Goal: Information Seeking & Learning: Learn about a topic

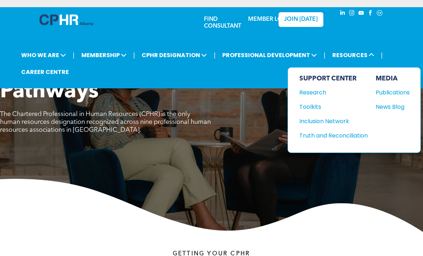
click at [361, 58] on span "RESOURCES" at bounding box center [353, 54] width 46 height 13
click at [196, 56] on span "CPHR DESIGNATION" at bounding box center [174, 54] width 70 height 13
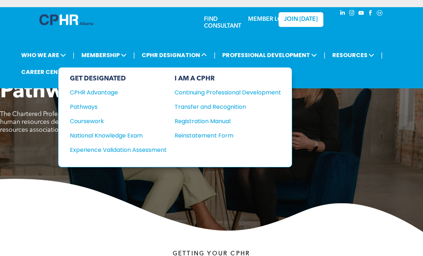
click at [157, 152] on div "Experience Validation Assessment" at bounding box center [113, 149] width 87 height 9
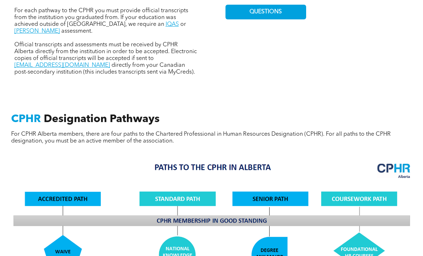
scroll to position [370, 0]
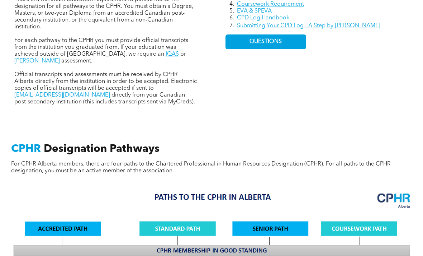
click at [60, 64] on link "WES" at bounding box center [37, 61] width 46 height 6
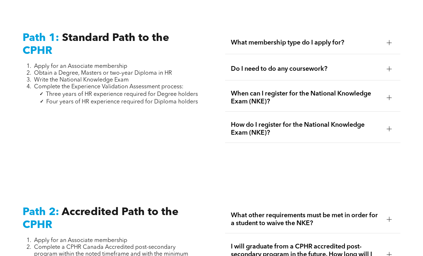
scroll to position [938, 0]
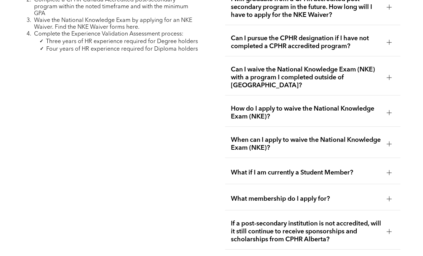
scroll to position [1182, 0]
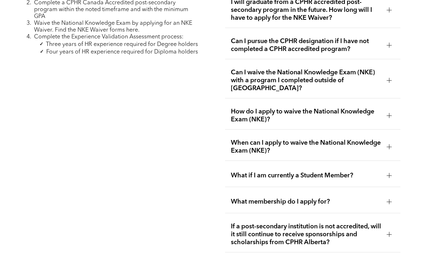
click at [382, 60] on div "Can I pursue the CPHR designation if I have not completed a CPHR accredited pro…" at bounding box center [312, 46] width 175 height 28
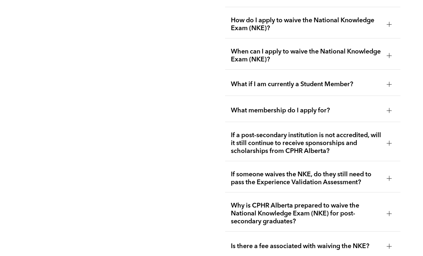
click at [375, 115] on span "What membership do I apply for?" at bounding box center [306, 111] width 150 height 8
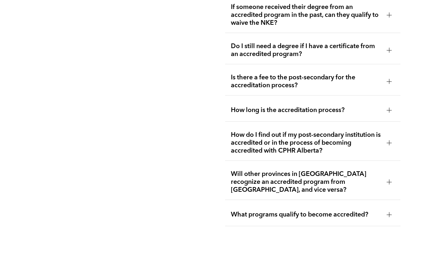
scroll to position [1597, 0]
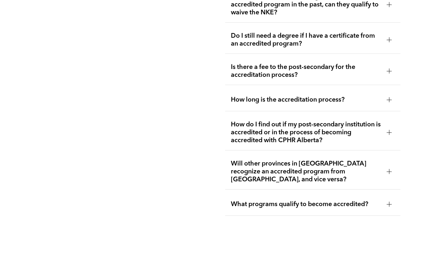
click at [380, 104] on span "How long is the accreditation process?" at bounding box center [306, 100] width 150 height 8
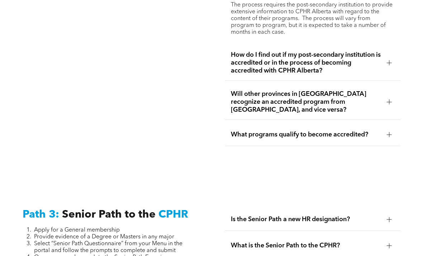
scroll to position [1695, 0]
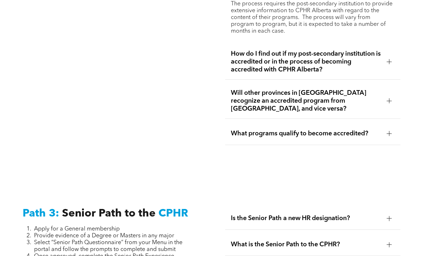
click at [382, 119] on div "Will other provinces in [GEOGRAPHIC_DATA] recognize an accredited program from …" at bounding box center [312, 100] width 175 height 35
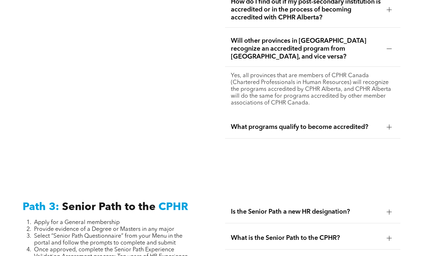
scroll to position [1701, 0]
click at [360, 131] on span "What programs qualify to become accredited?" at bounding box center [306, 127] width 150 height 8
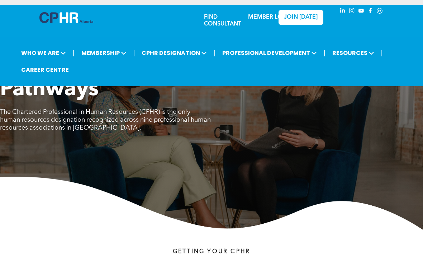
scroll to position [0, 0]
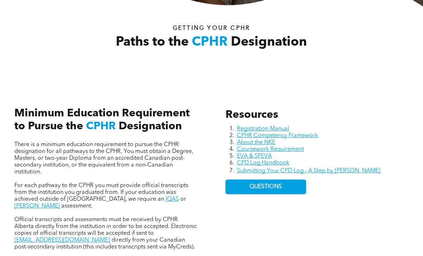
scroll to position [225, 0]
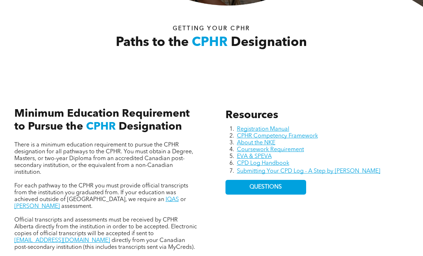
click at [280, 132] on link "Registration Manual" at bounding box center [263, 129] width 52 height 6
